Goal: Navigation & Orientation: Find specific page/section

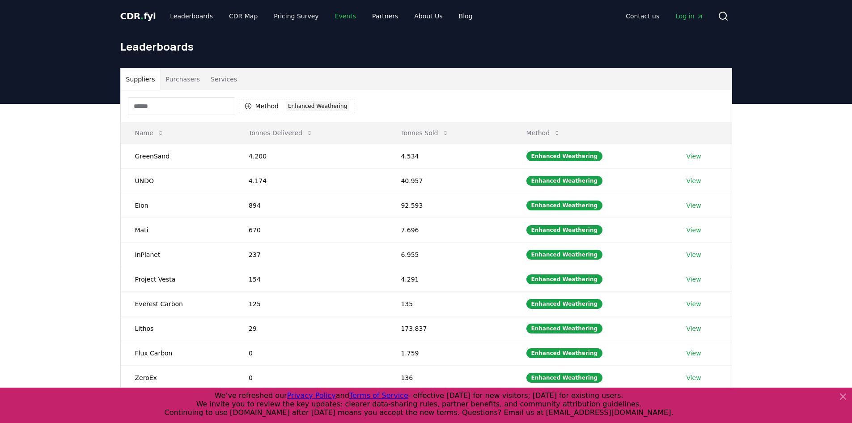
click at [333, 17] on link "Events" at bounding box center [345, 16] width 35 height 16
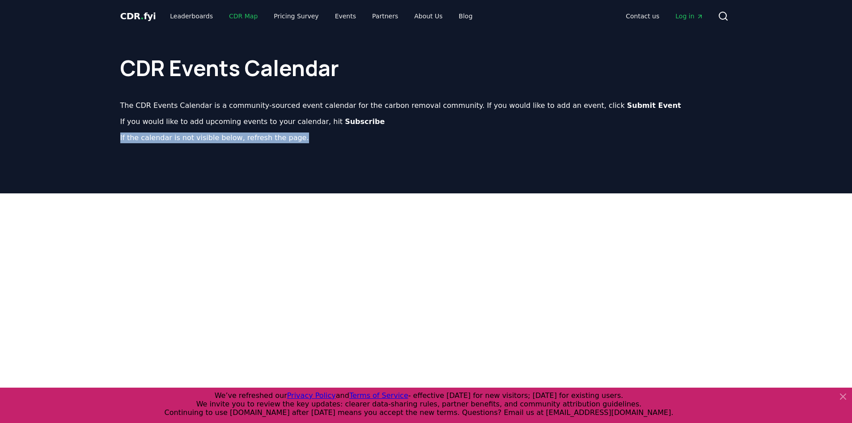
click at [234, 17] on link "CDR Map" at bounding box center [243, 16] width 43 height 16
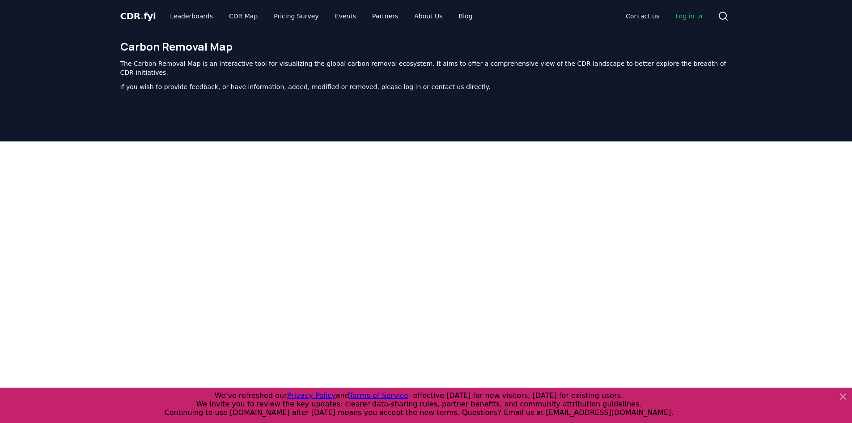
scroll to position [275, 0]
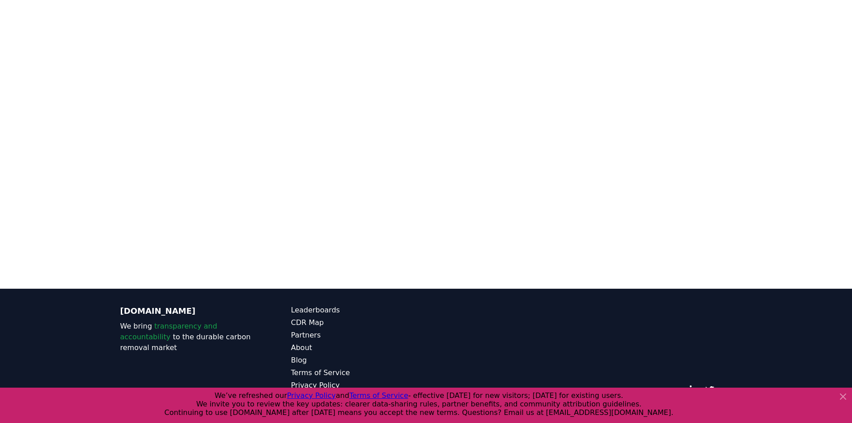
click at [772, 53] on div at bounding box center [426, 77] width 852 height 423
